Goal: Information Seeking & Learning: Learn about a topic

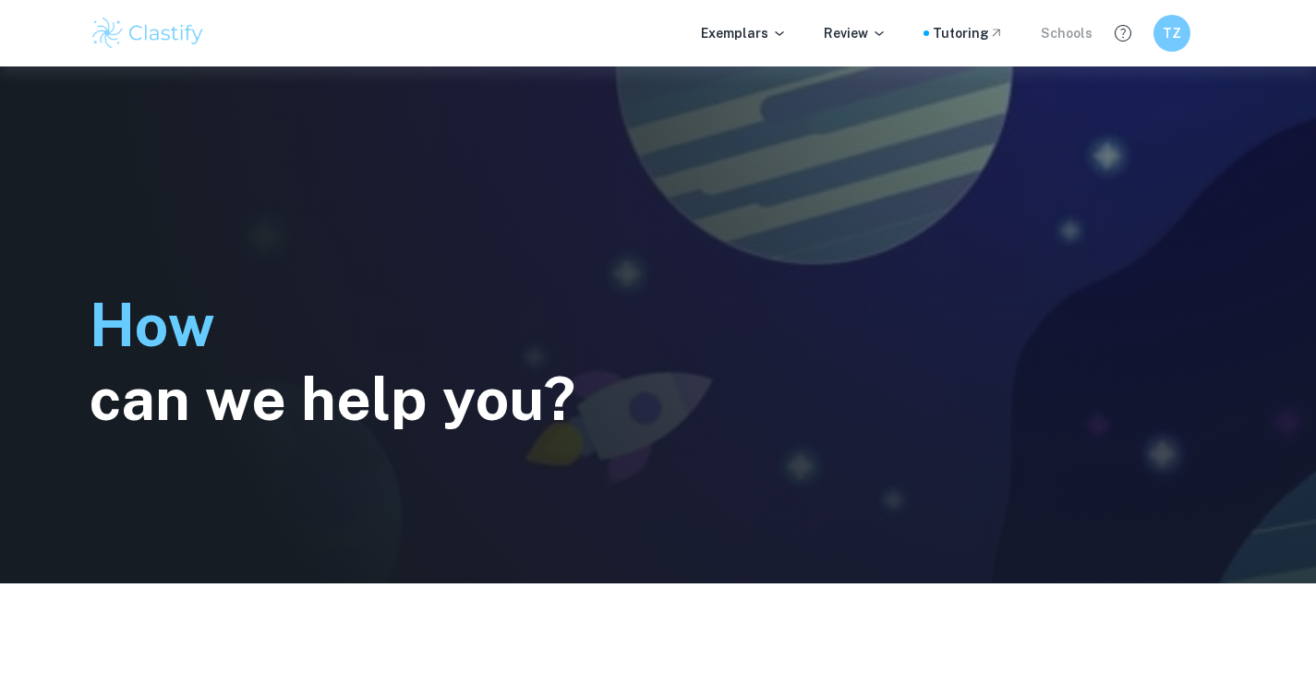
scroll to position [583, 0]
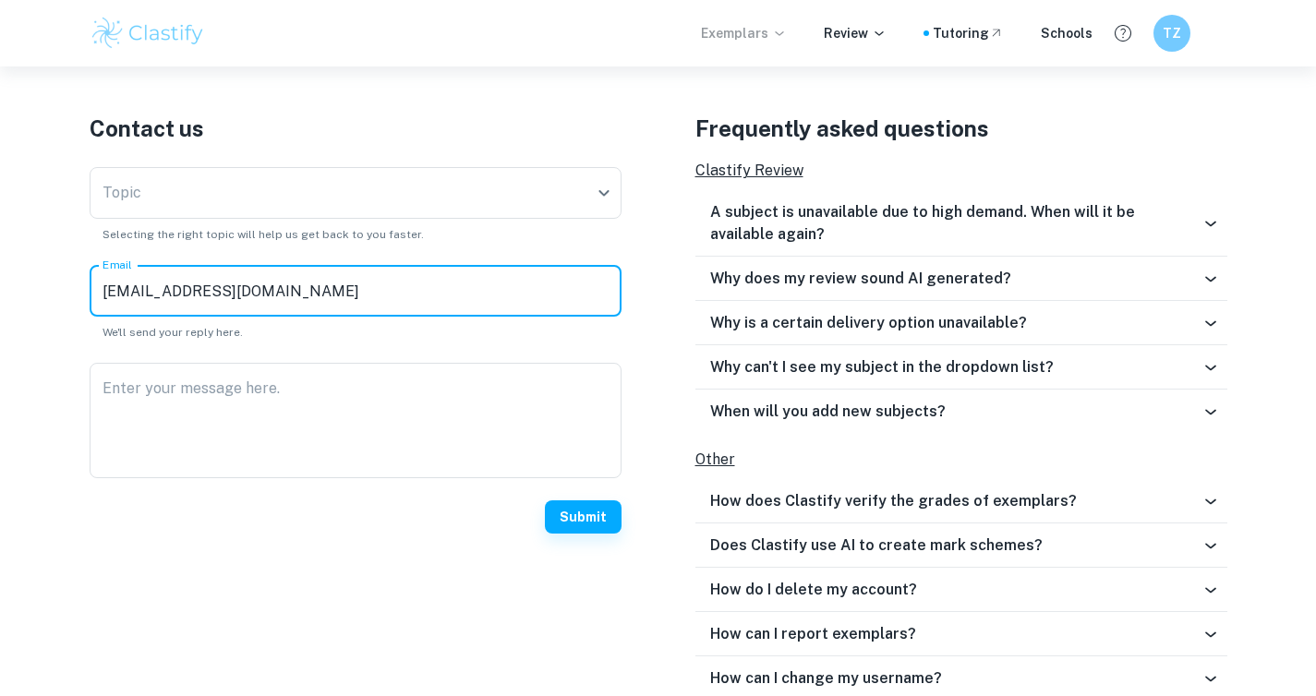
click at [725, 28] on p "Exemplars" at bounding box center [744, 33] width 86 height 20
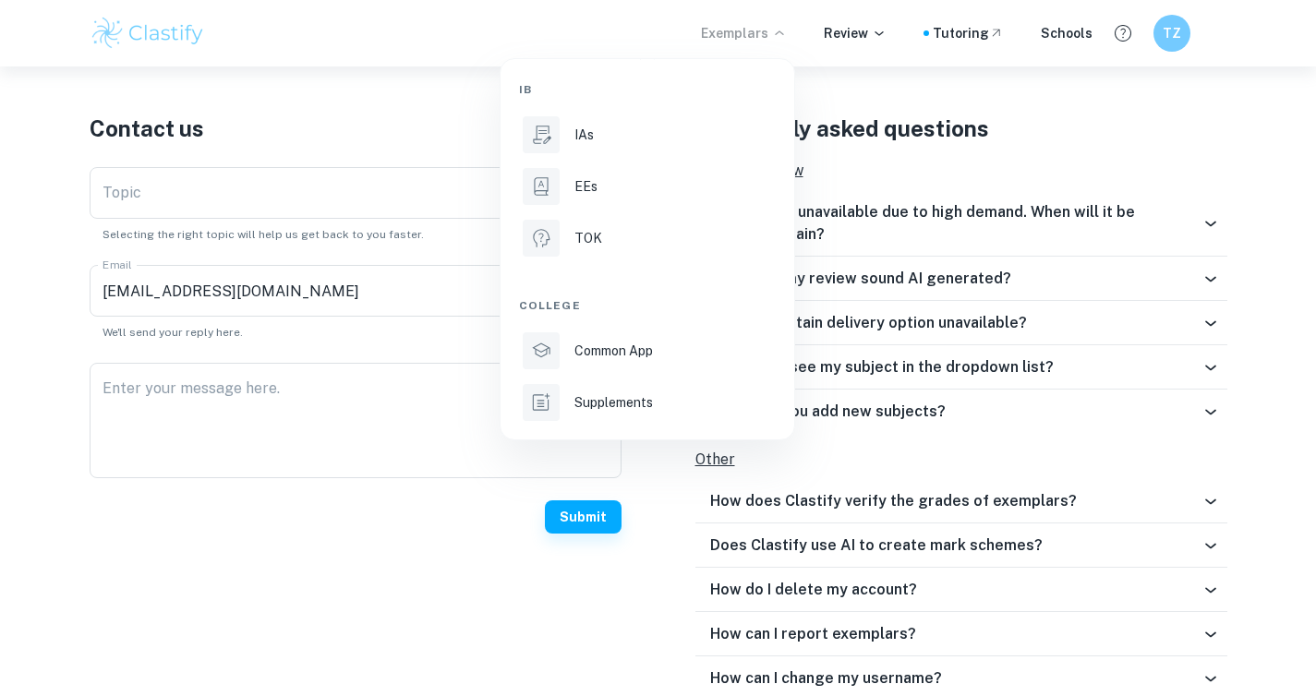
click at [1174, 28] on div at bounding box center [658, 348] width 1316 height 696
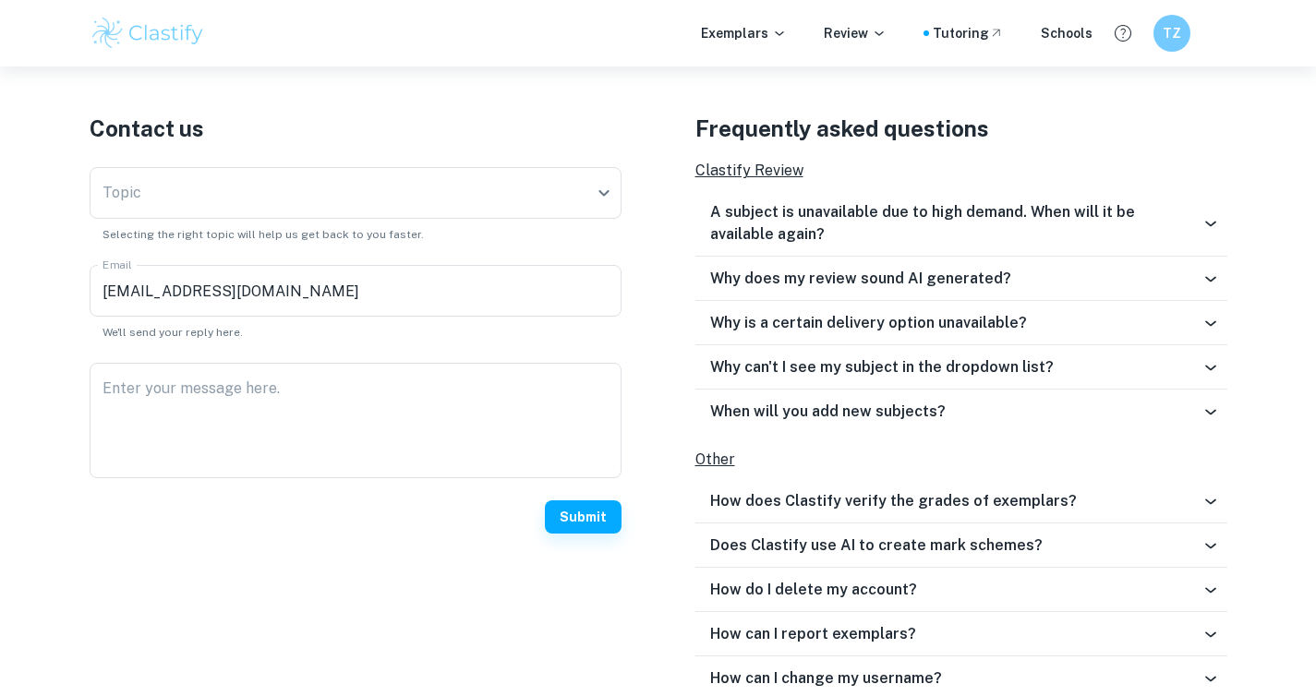
click at [1152, 35] on div "Exemplars Review Tutoring Schools TZ" at bounding box center [658, 33] width 1182 height 37
click at [1160, 37] on h6 "TZ" at bounding box center [1171, 33] width 22 height 21
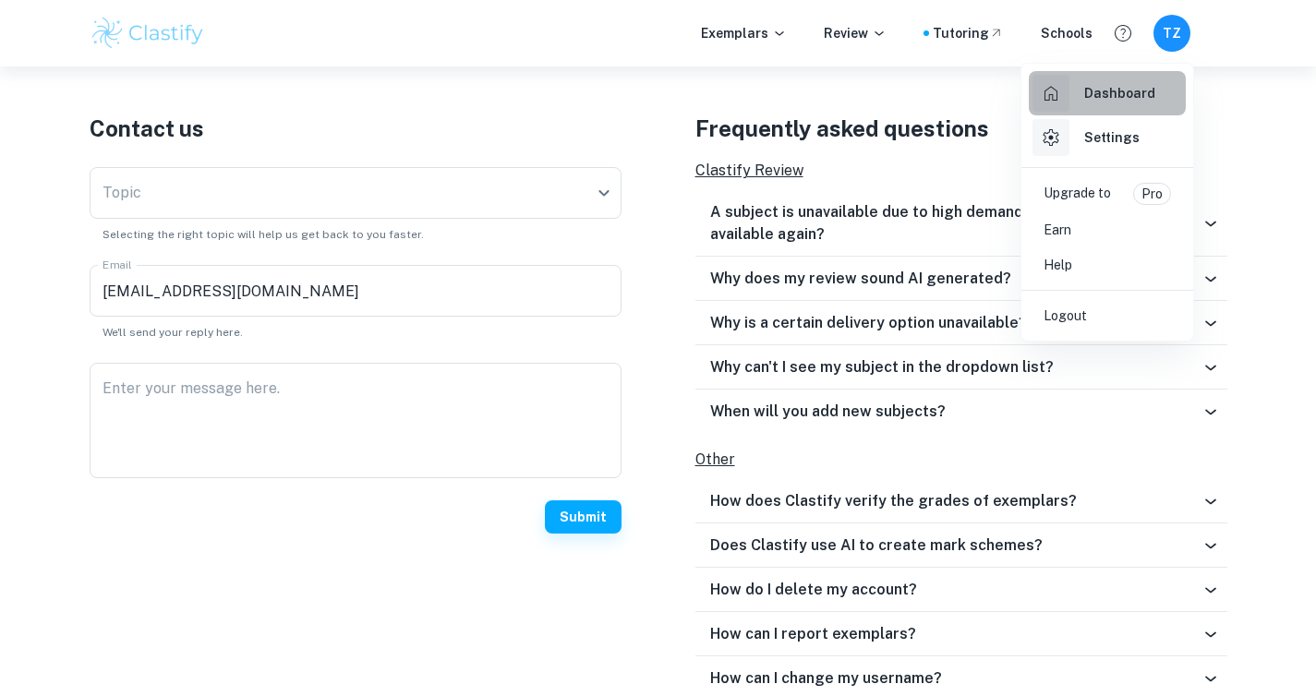
click at [1119, 87] on h6 "Dashboard" at bounding box center [1119, 93] width 71 height 20
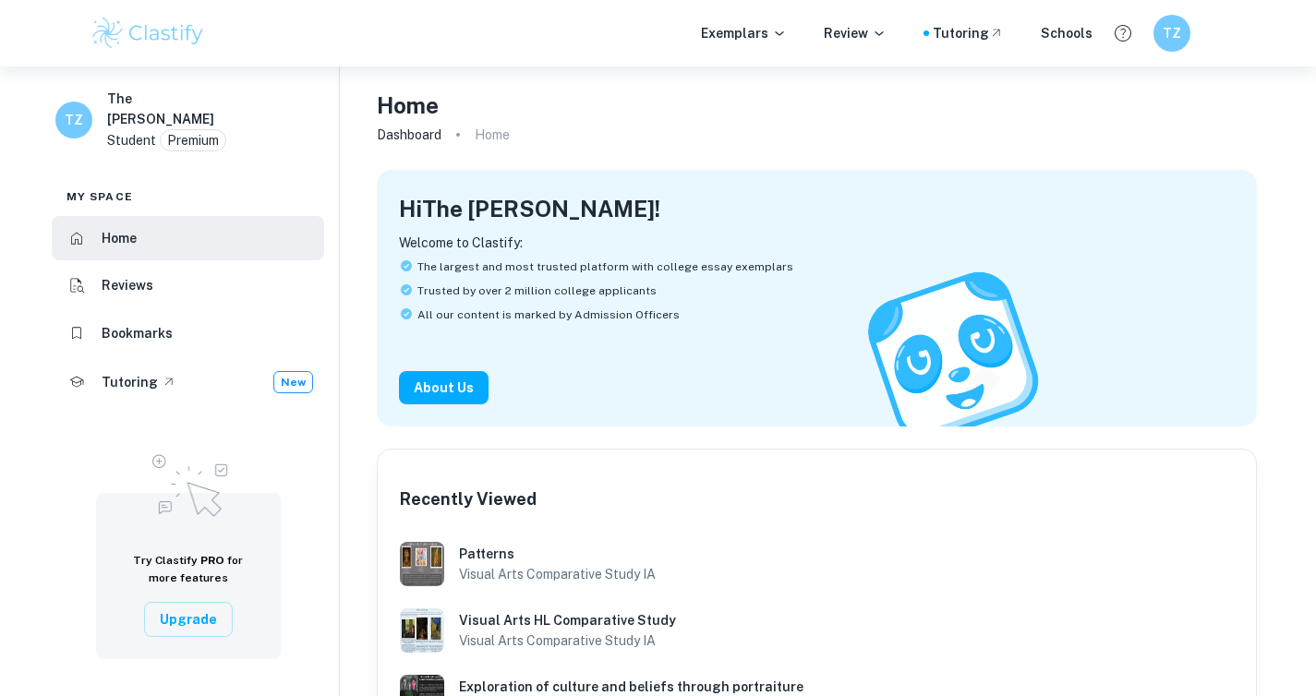
scroll to position [106, 0]
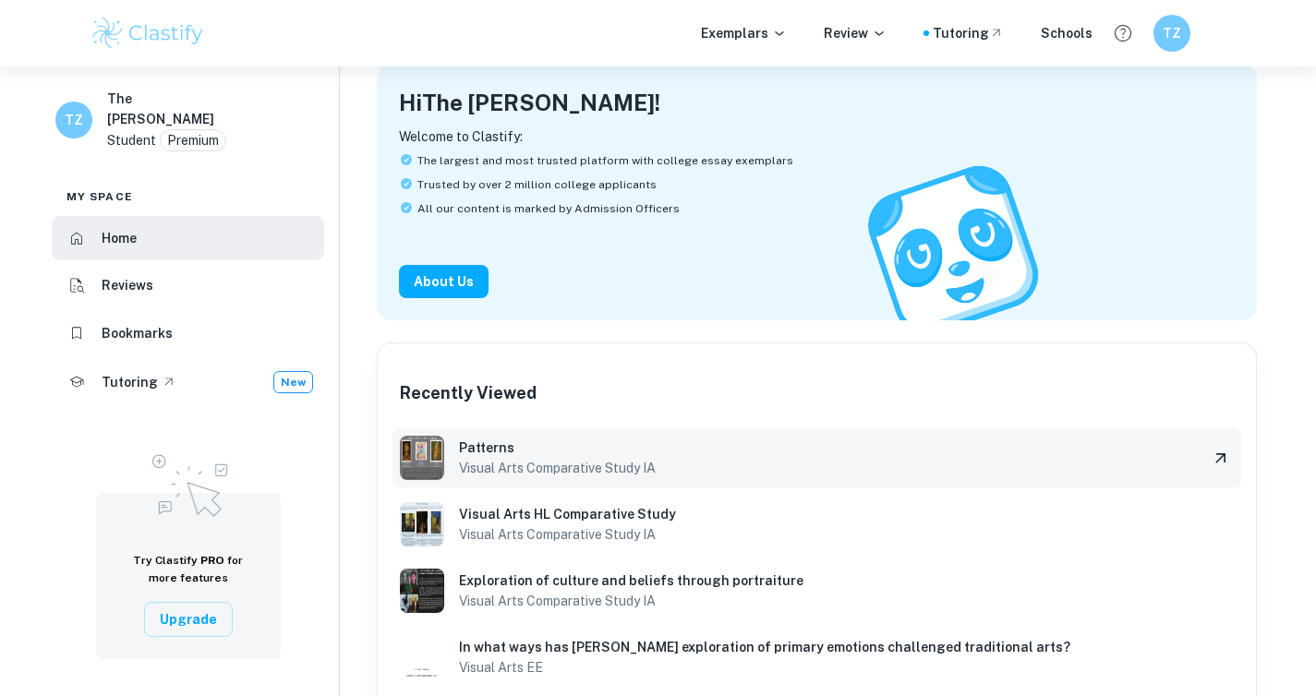
click at [443, 469] on img at bounding box center [422, 458] width 44 height 44
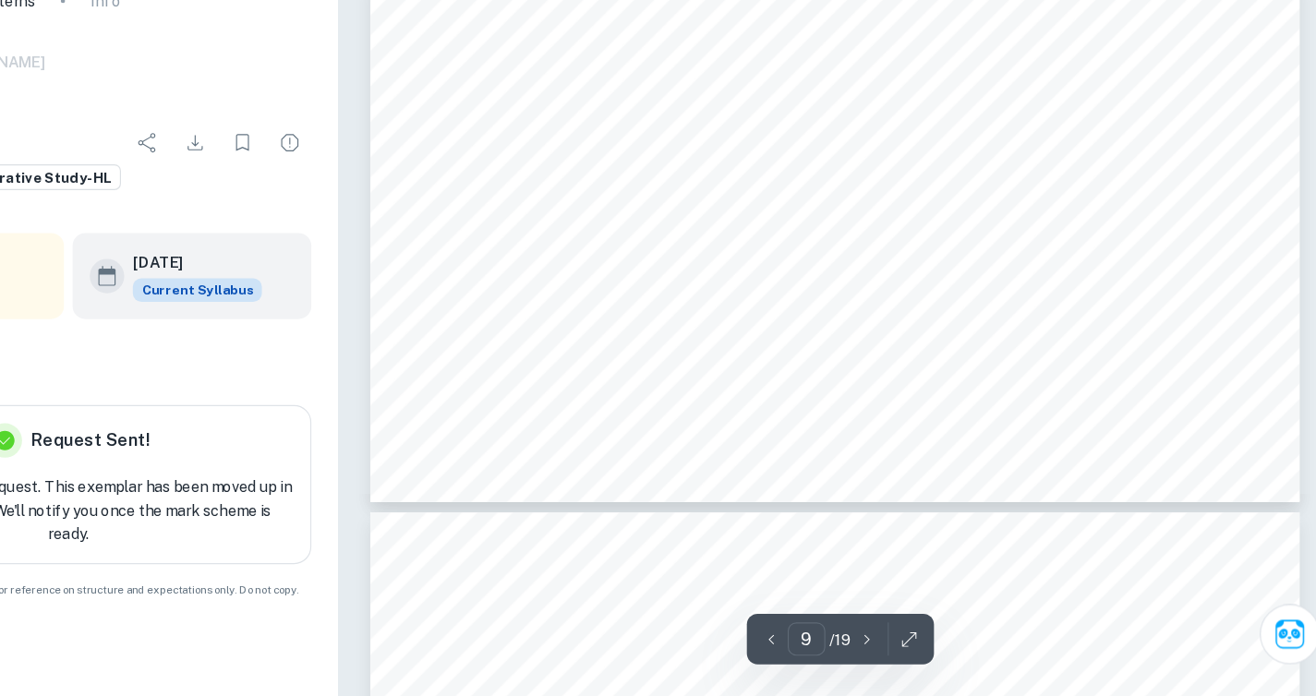
scroll to position [3800, 0]
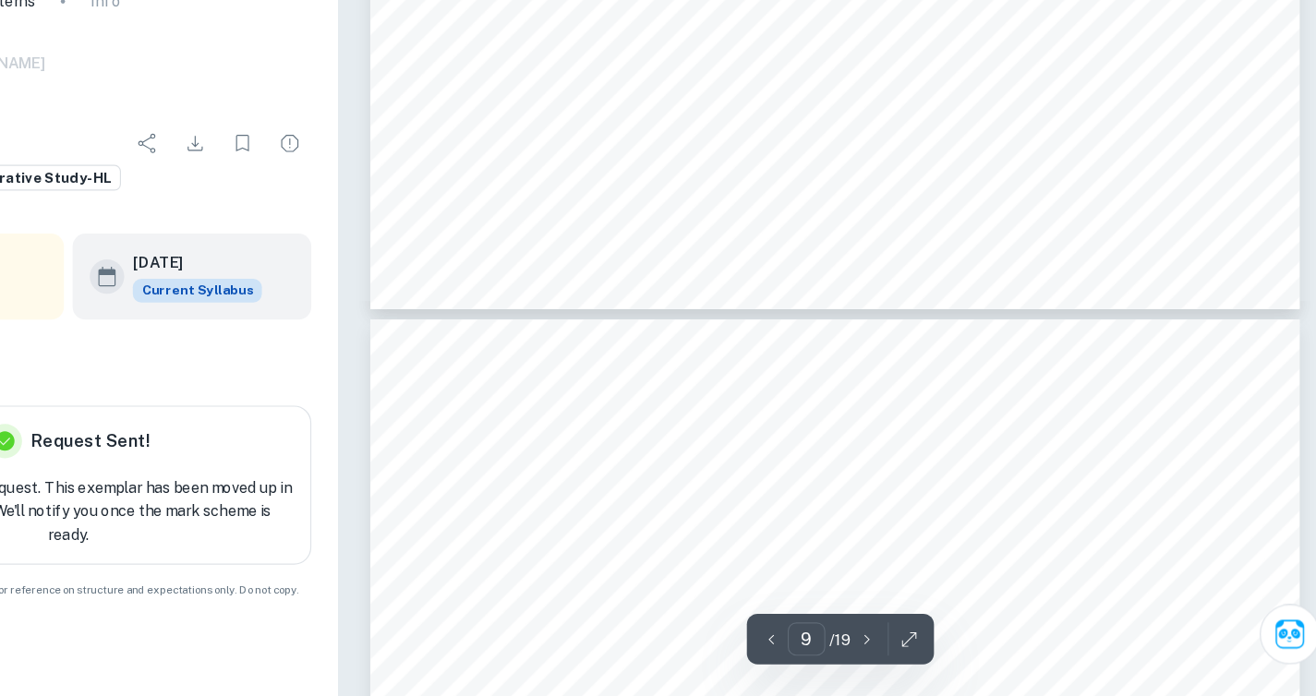
type input "10"
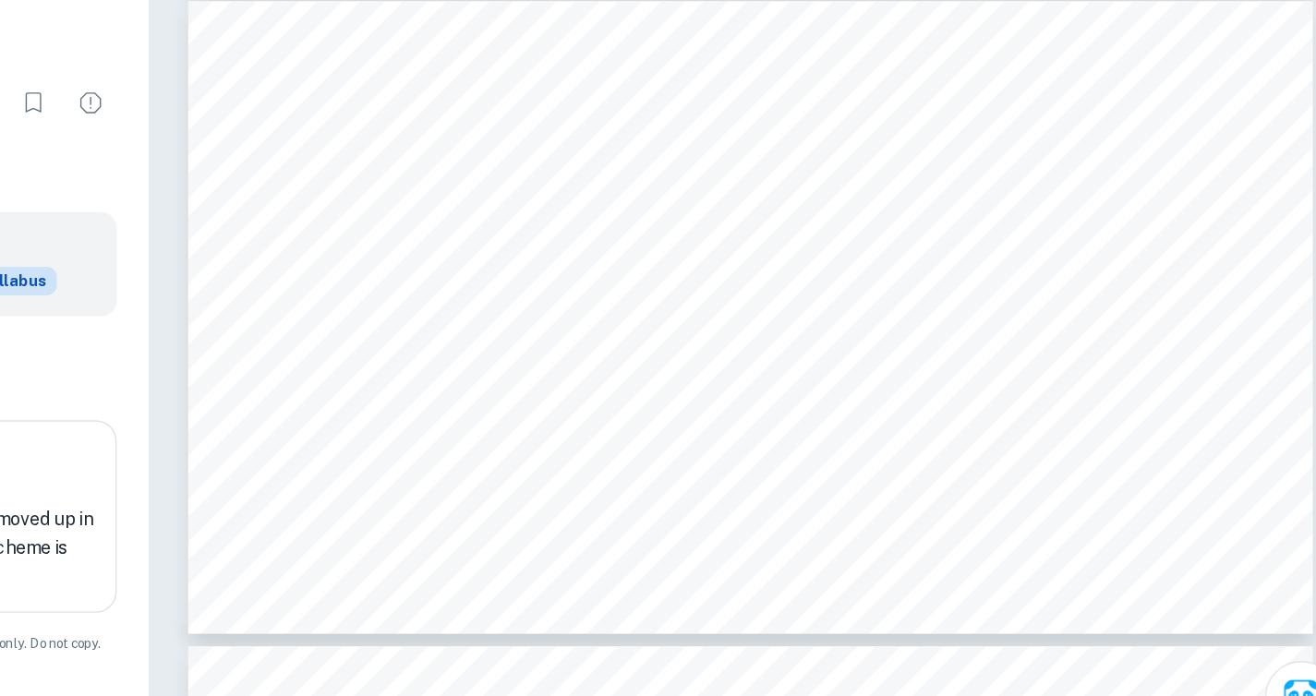
scroll to position [4189, 0]
